Goal: Register for event/course

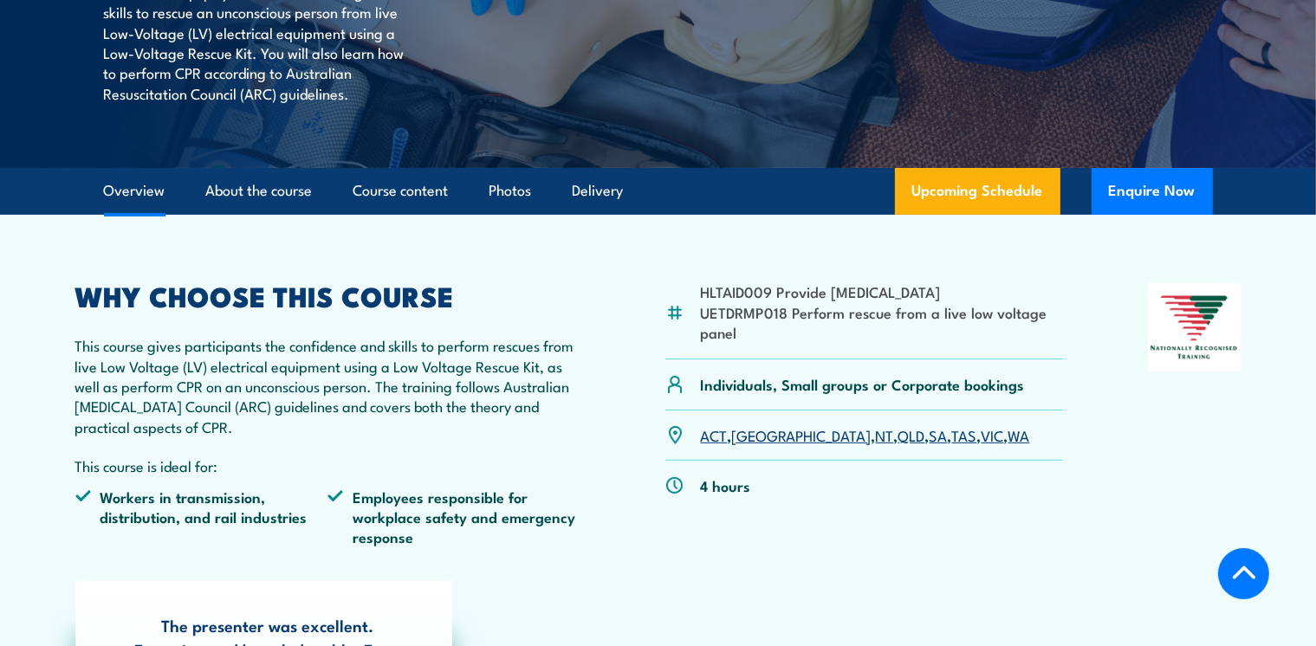
scroll to position [387, 0]
click at [981, 443] on link "VIC" at bounding box center [992, 434] width 23 height 21
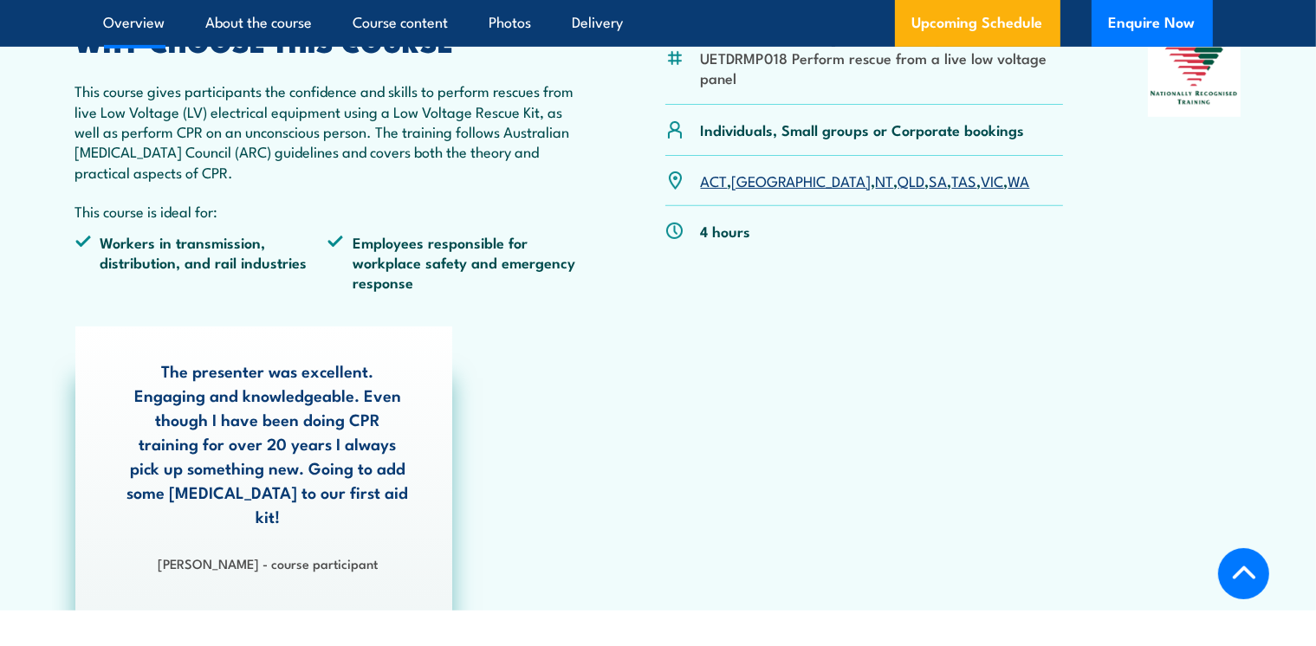
scroll to position [636, 0]
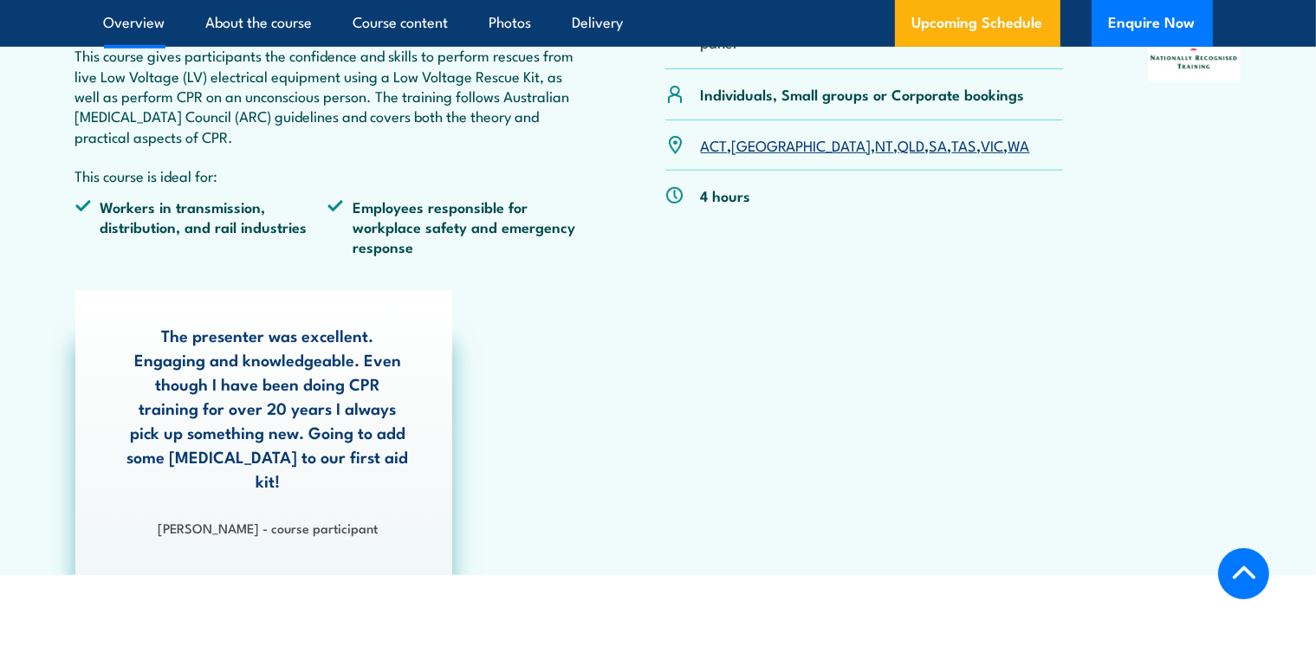
scroll to position [677, 0]
click at [981, 147] on link "VIC" at bounding box center [992, 144] width 23 height 21
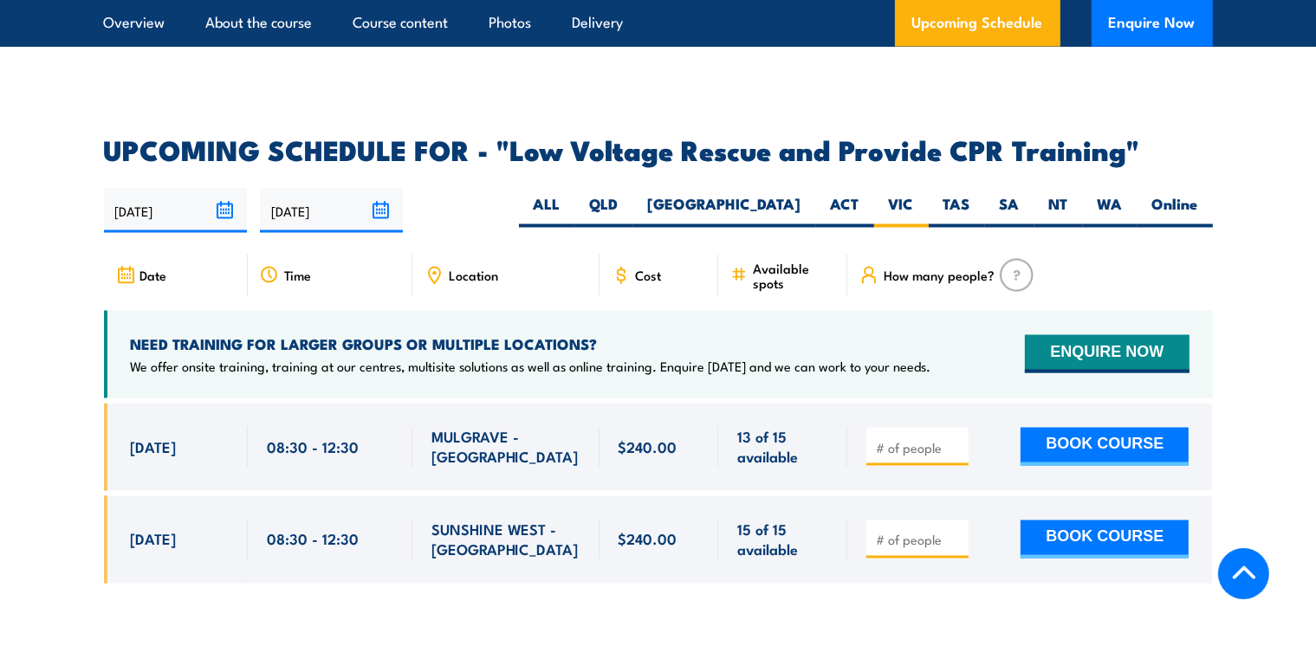
scroll to position [2906, 0]
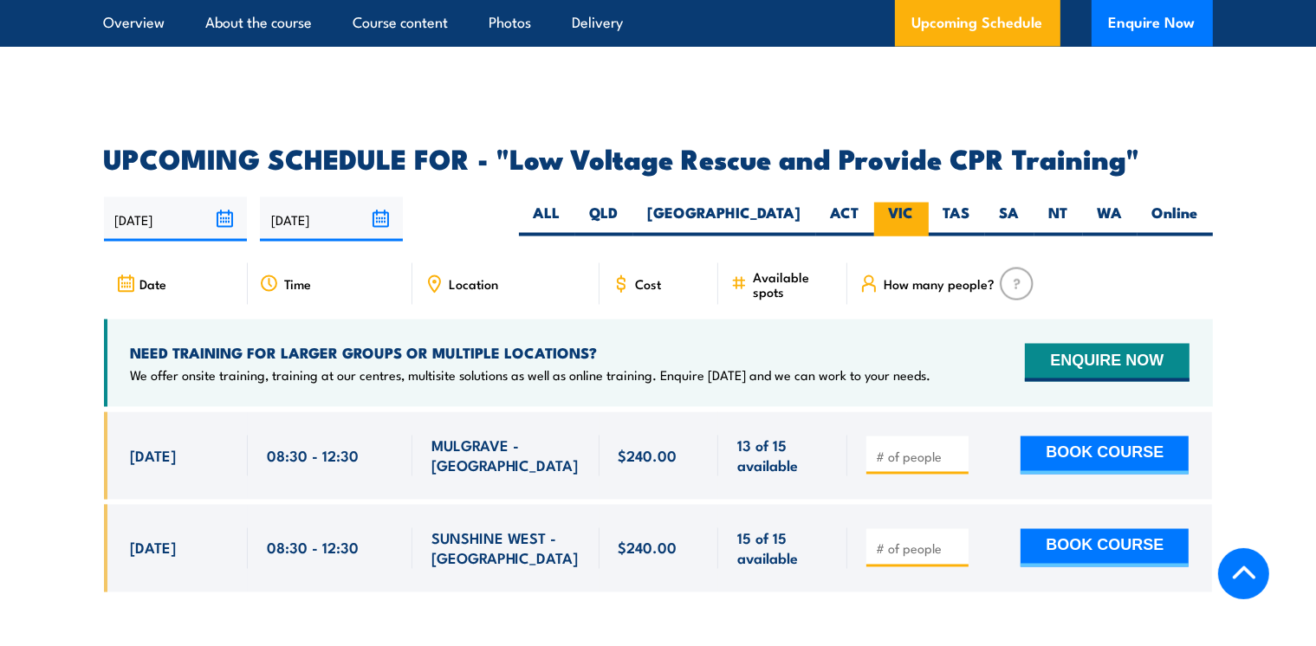
click at [896, 203] on label "VIC" at bounding box center [901, 220] width 55 height 34
click at [914, 203] on input "VIC" at bounding box center [919, 208] width 11 height 11
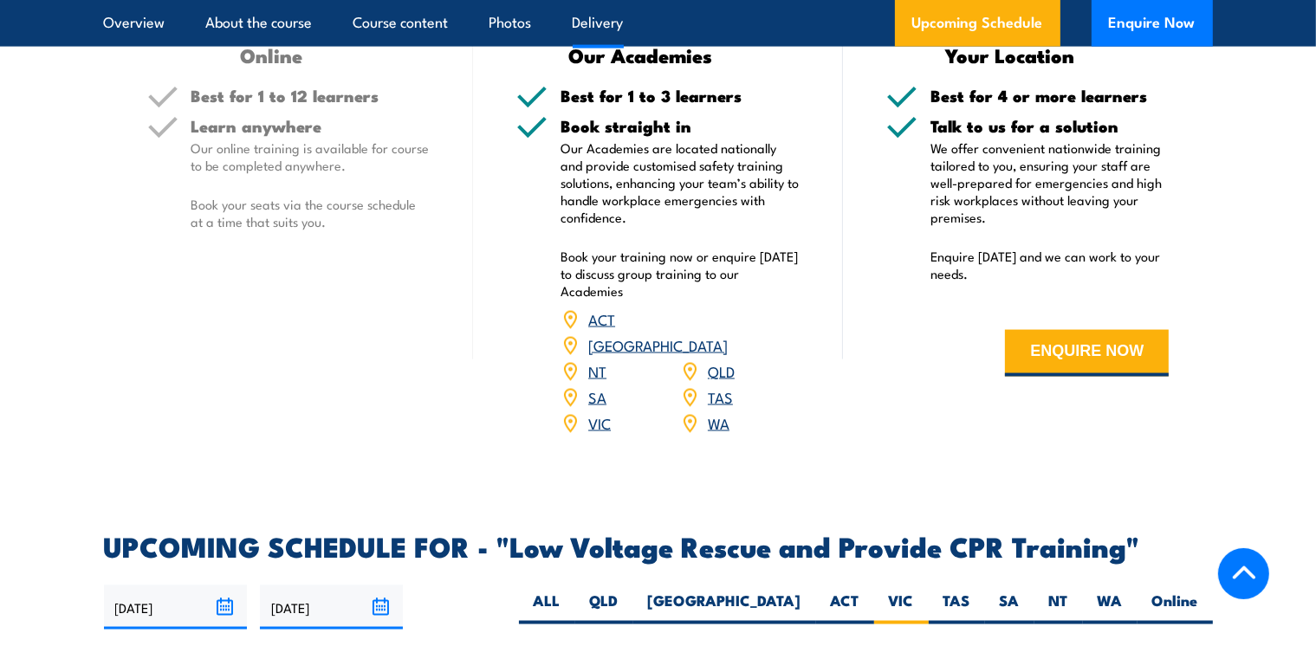
scroll to position [2518, 0]
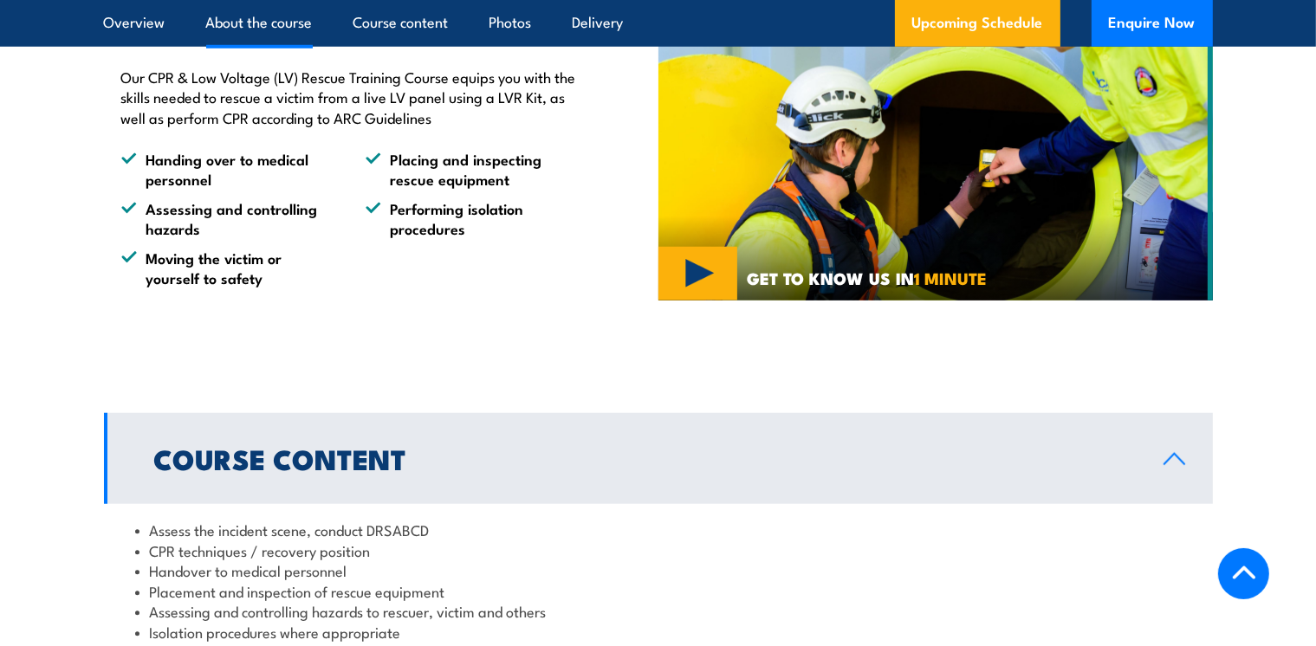
scroll to position [1356, 0]
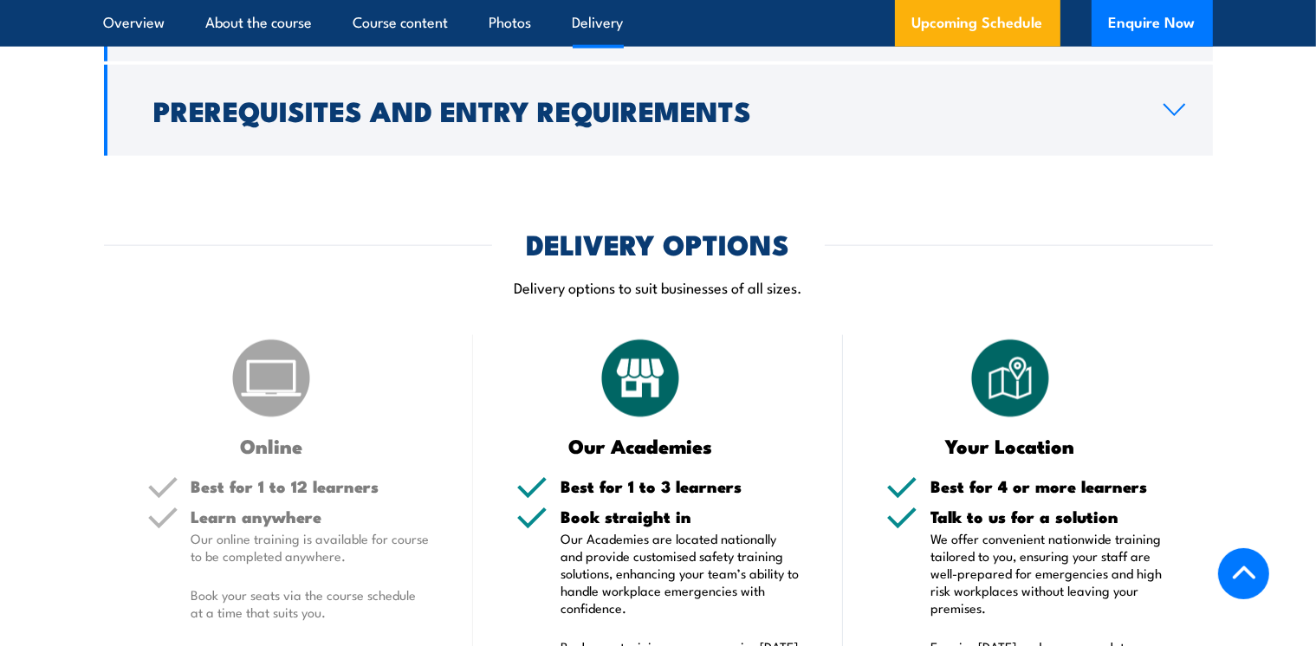
scroll to position [2131, 0]
